Goal: Task Accomplishment & Management: Use online tool/utility

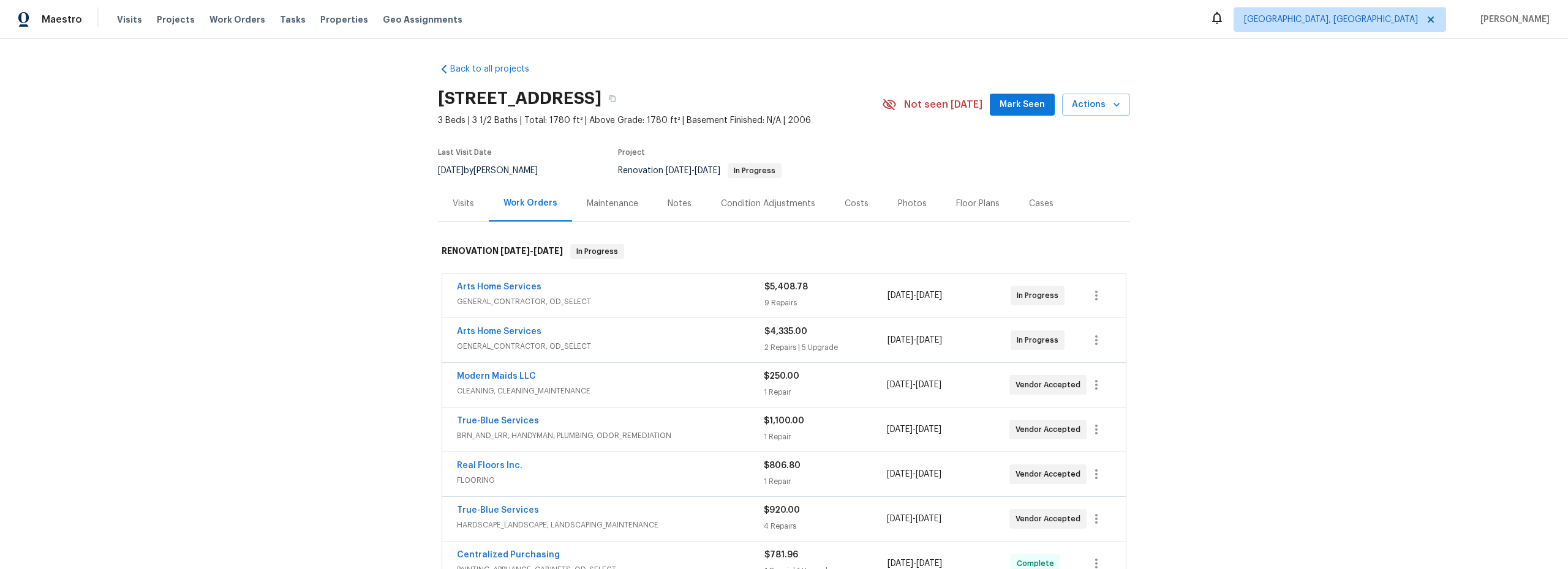
click at [523, 338] on div "Arts Home Services" at bounding box center [611, 333] width 308 height 15
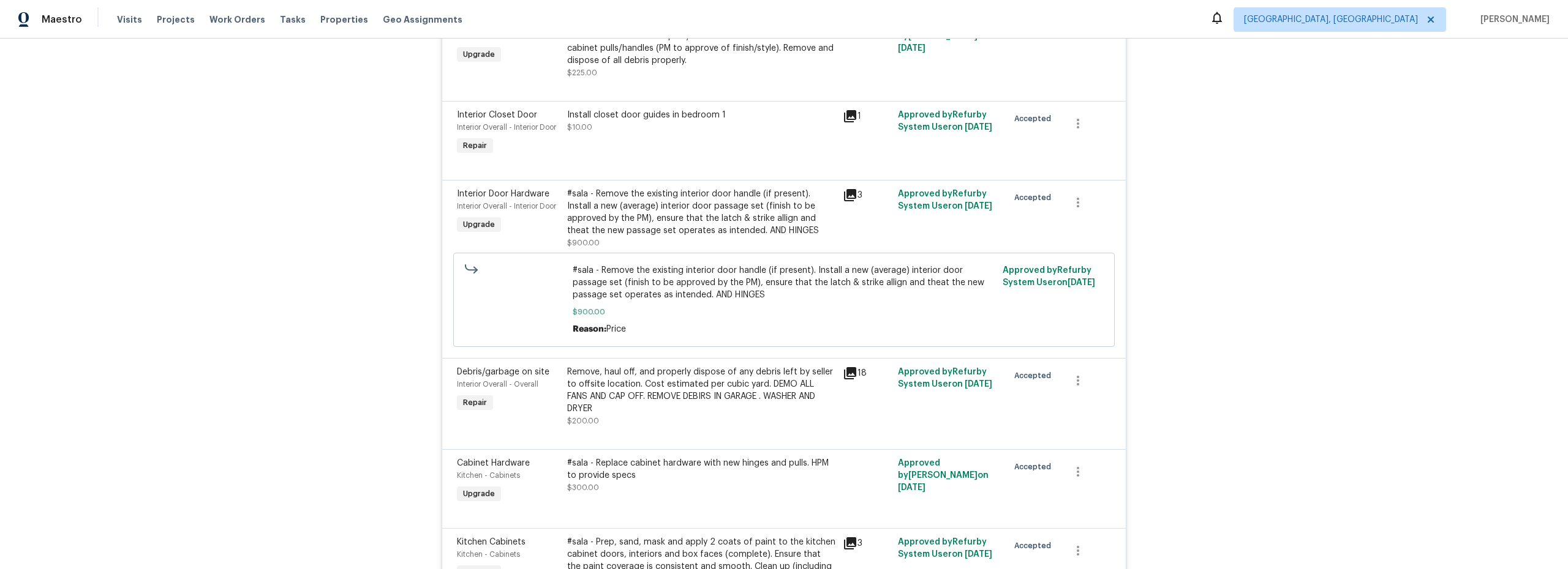
scroll to position [185, 0]
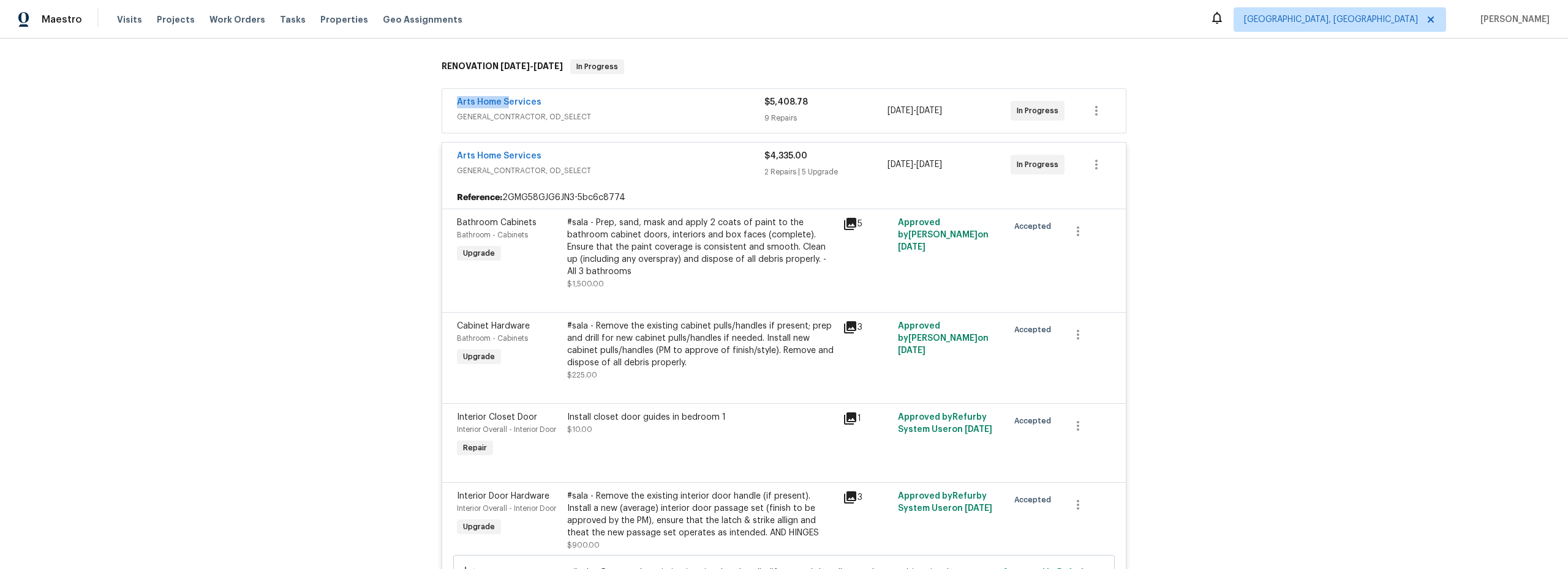
click at [503, 96] on span "Arts Home Services" at bounding box center [499, 102] width 85 height 12
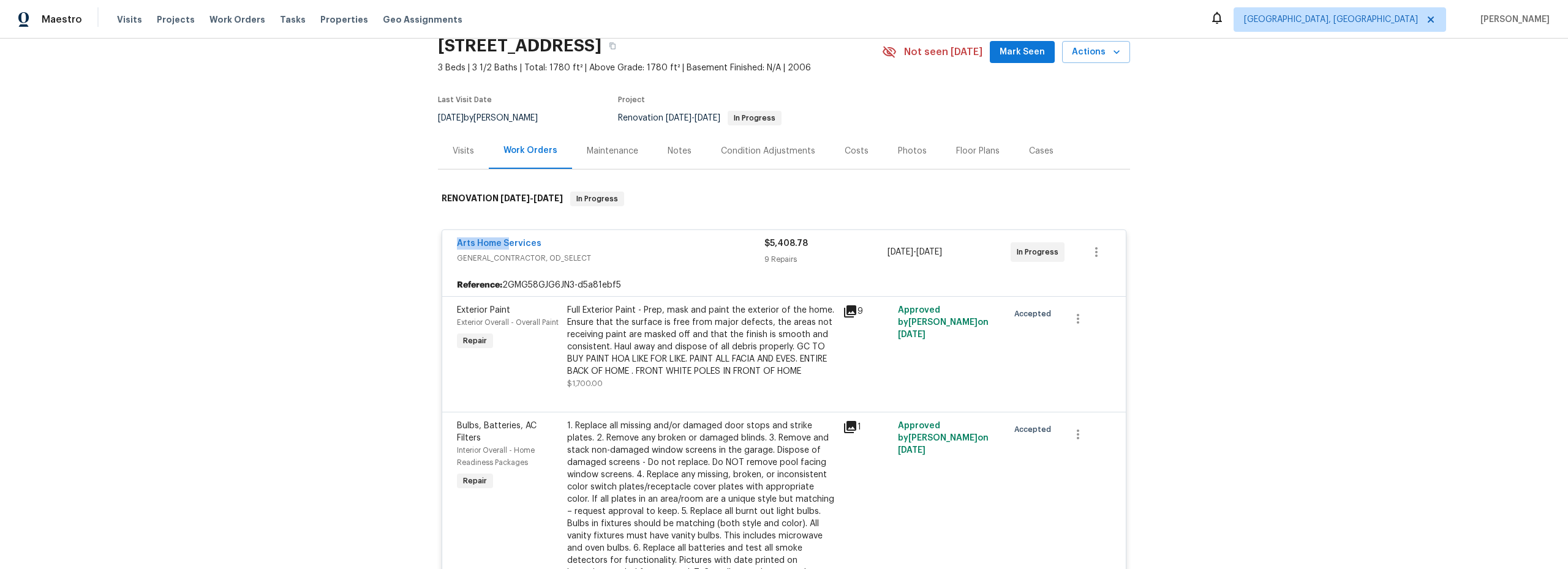
scroll to position [0, 0]
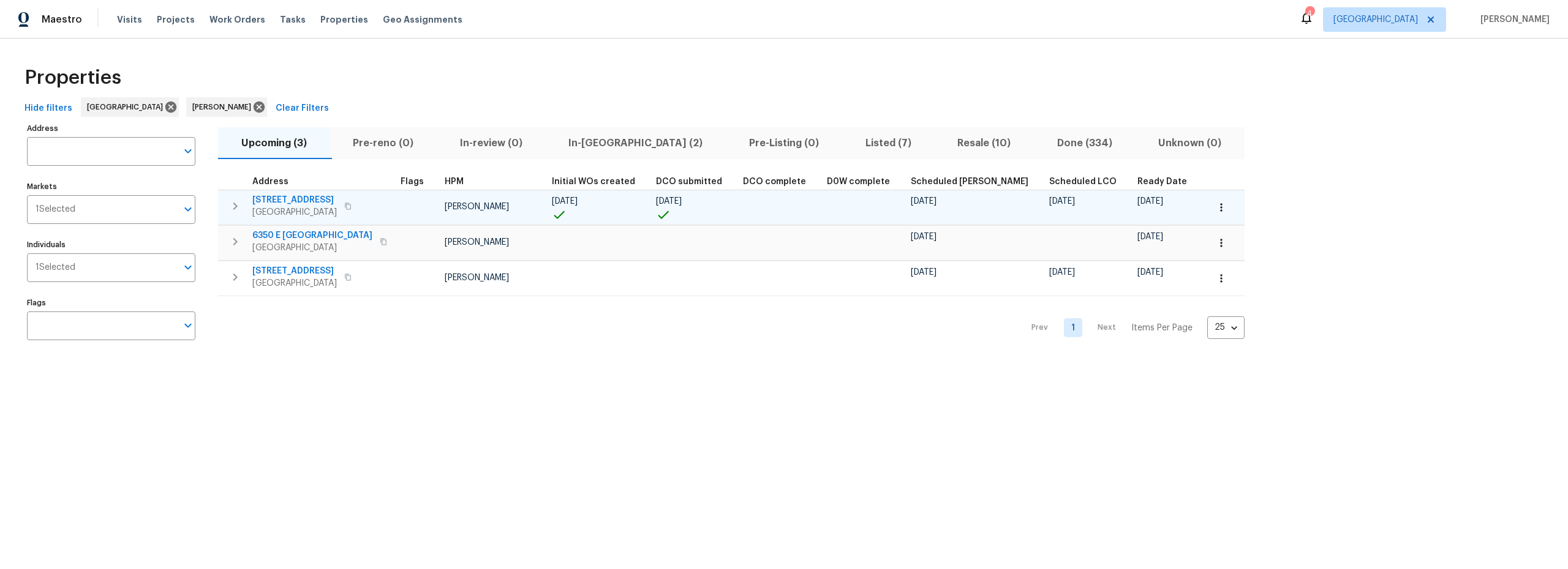
click at [1215, 213] on icon "button" at bounding box center [1221, 207] width 12 height 12
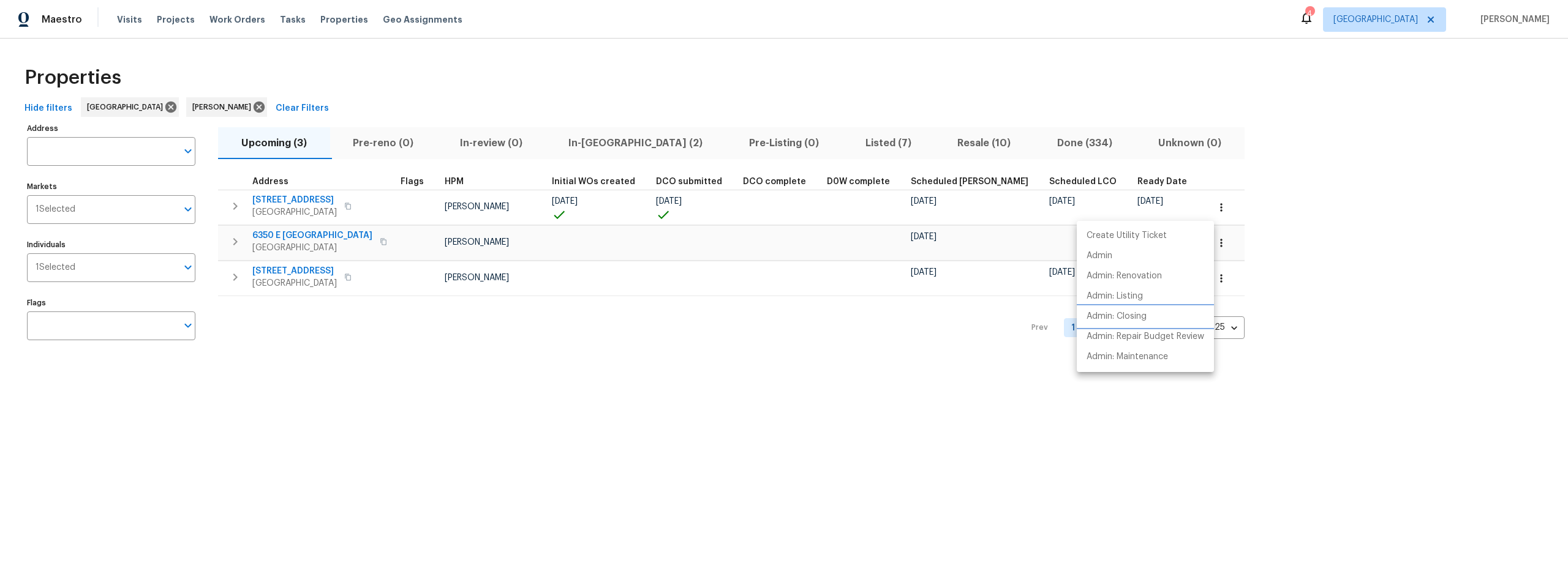
click at [1128, 312] on p "Admin: Closing" at bounding box center [1117, 316] width 60 height 13
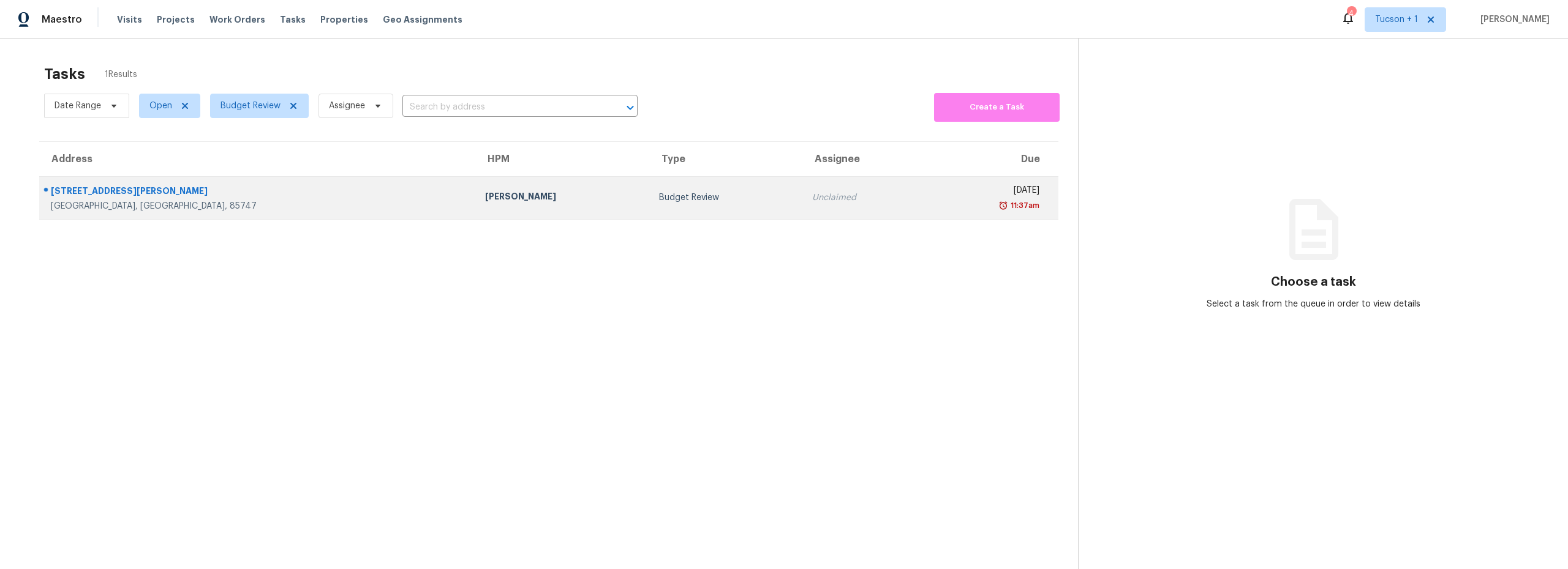
click at [485, 196] on div "[PERSON_NAME]" at bounding box center [562, 198] width 154 height 15
